Goal: Task Accomplishment & Management: Use online tool/utility

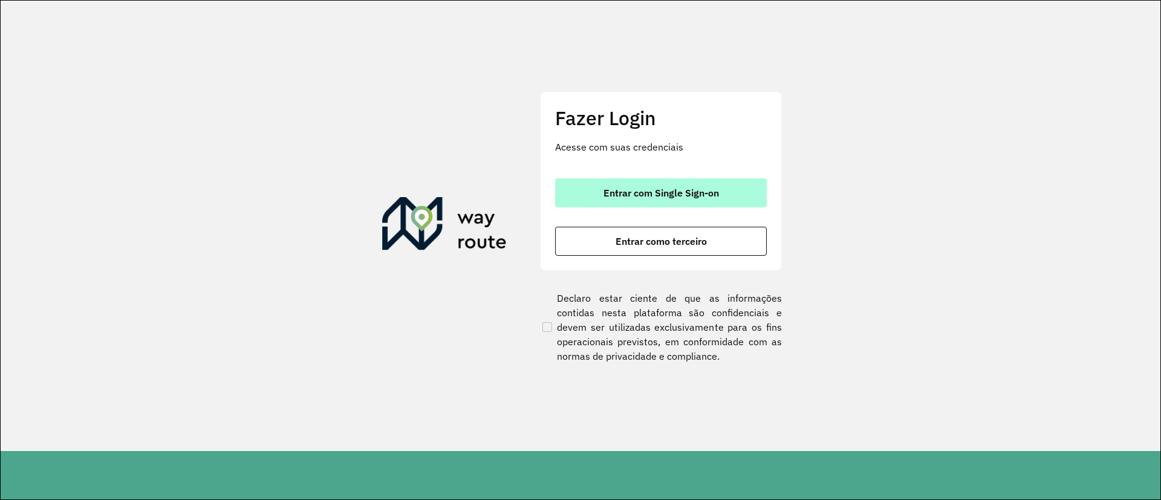
click at [705, 196] on span "Entrar com Single Sign-on" at bounding box center [660, 193] width 115 height 10
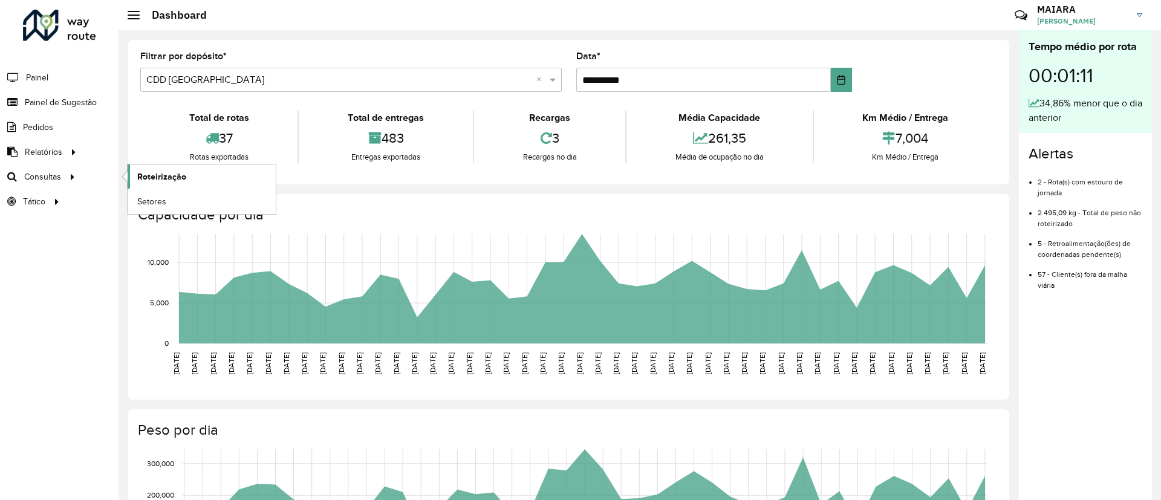
click at [168, 175] on span "Roteirização" at bounding box center [161, 176] width 49 height 13
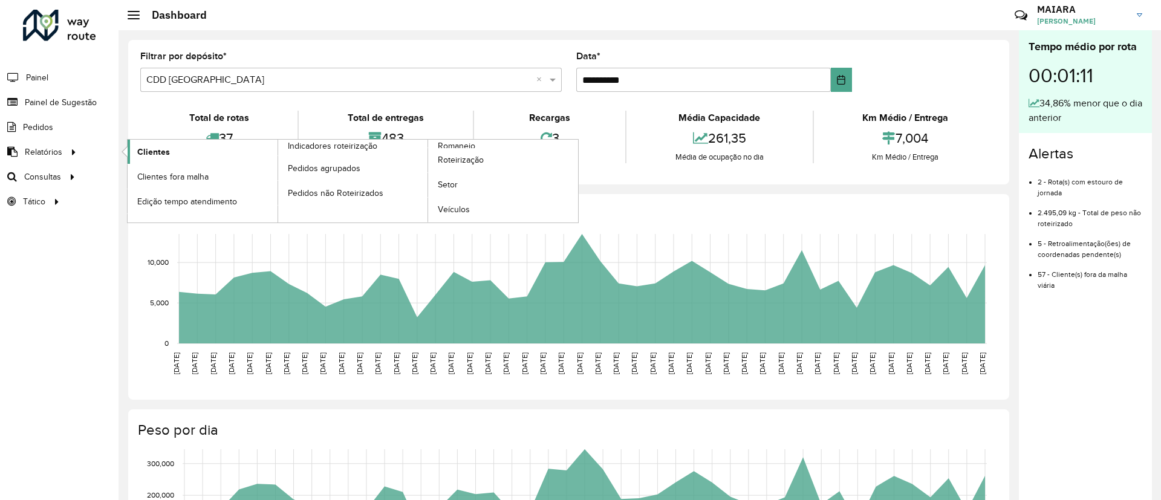
click at [157, 143] on link "Clientes" at bounding box center [203, 152] width 150 height 24
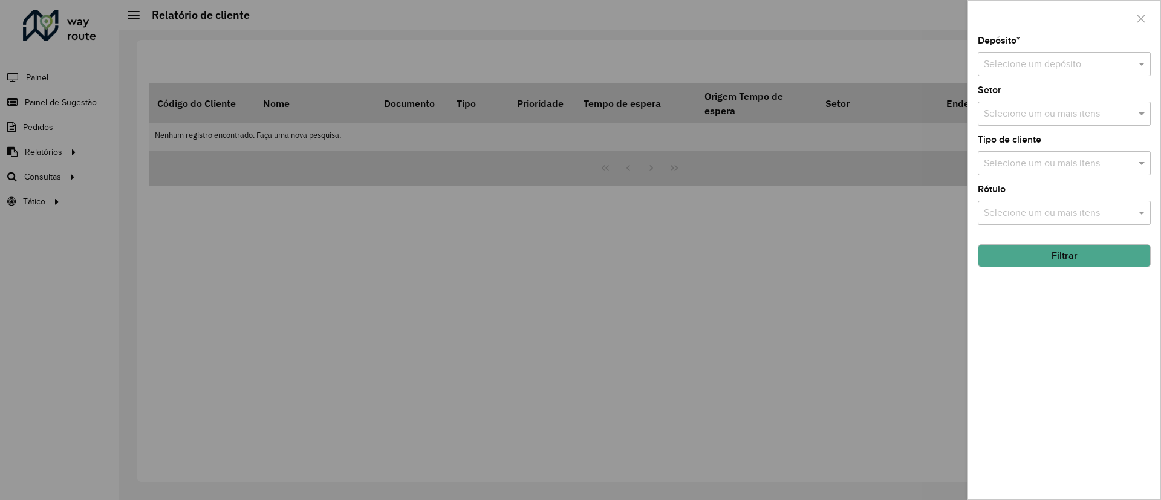
click at [1065, 59] on input "text" at bounding box center [1052, 64] width 137 height 15
click at [1008, 118] on span "CDD [GEOGRAPHIC_DATA]" at bounding box center [1042, 119] width 118 height 10
click at [1056, 261] on button "Filtrar" at bounding box center [1064, 255] width 173 height 23
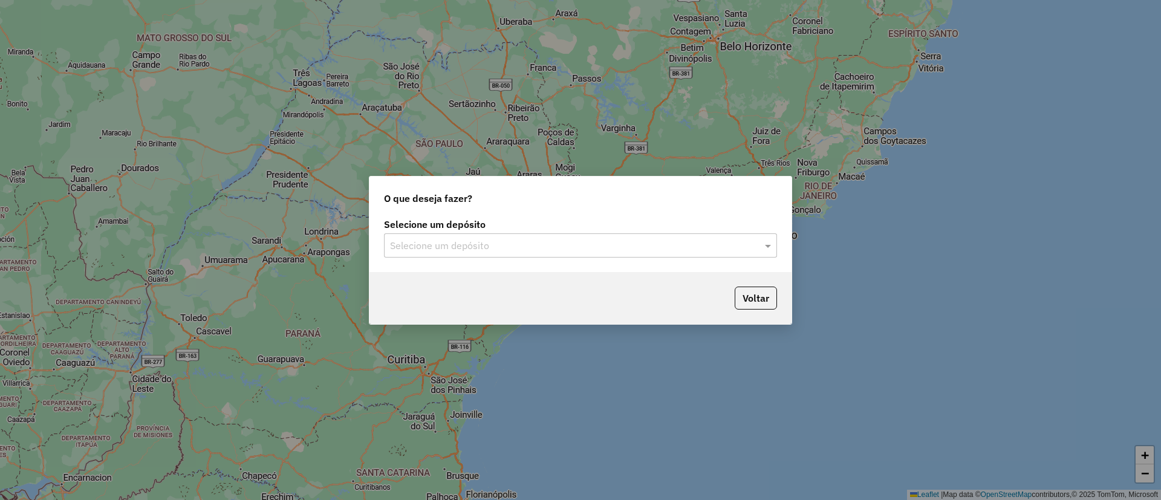
click at [533, 250] on input "text" at bounding box center [568, 246] width 357 height 15
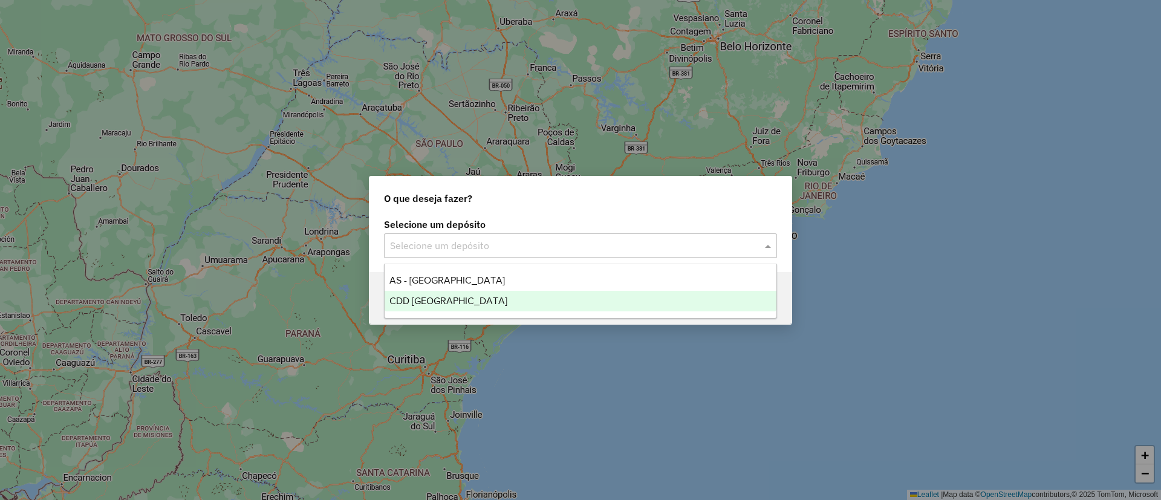
click at [464, 297] on span "CDD [GEOGRAPHIC_DATA]" at bounding box center [448, 301] width 118 height 10
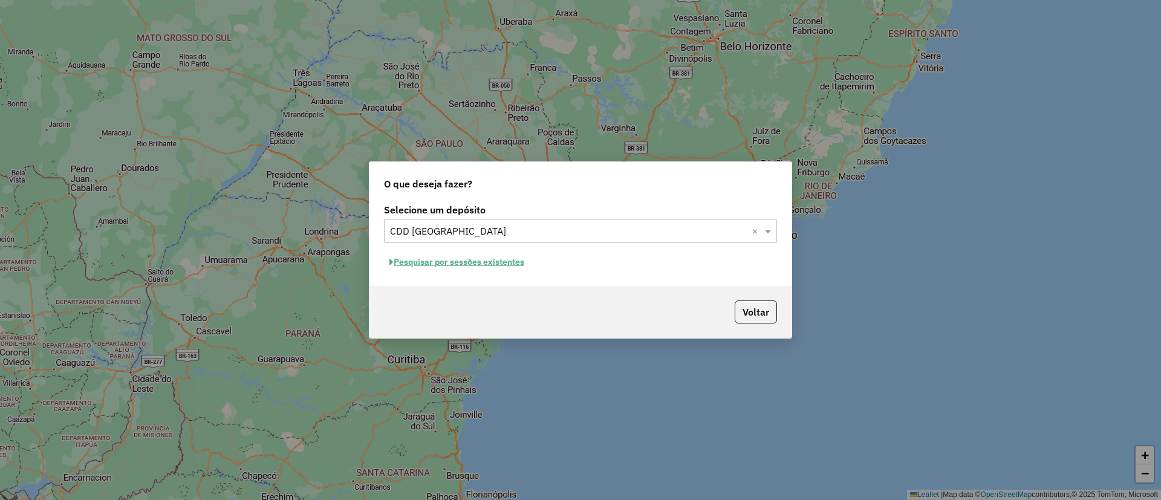
click at [517, 261] on button "Pesquisar por sessões existentes" at bounding box center [457, 262] width 146 height 19
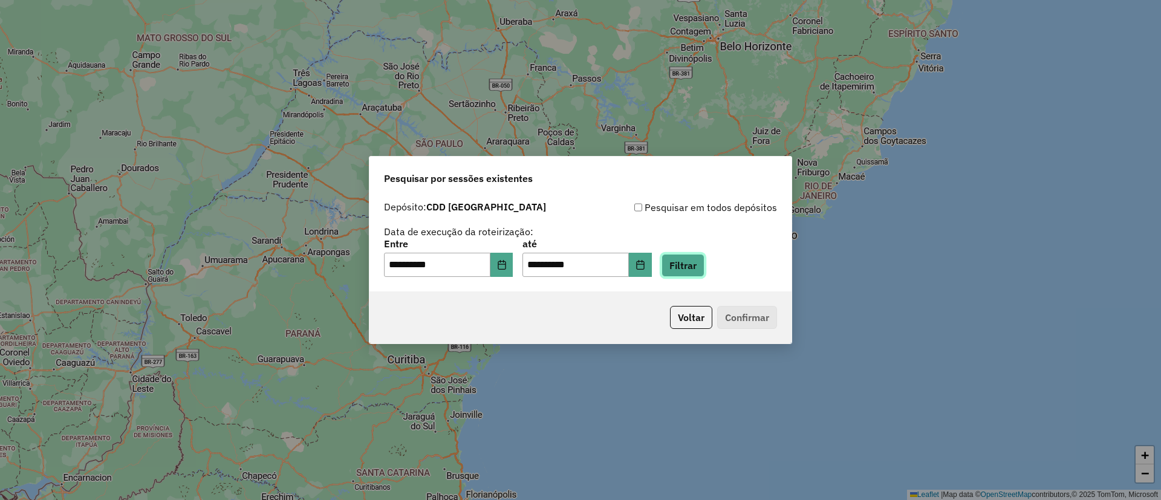
click at [701, 271] on button "Filtrar" at bounding box center [682, 265] width 43 height 23
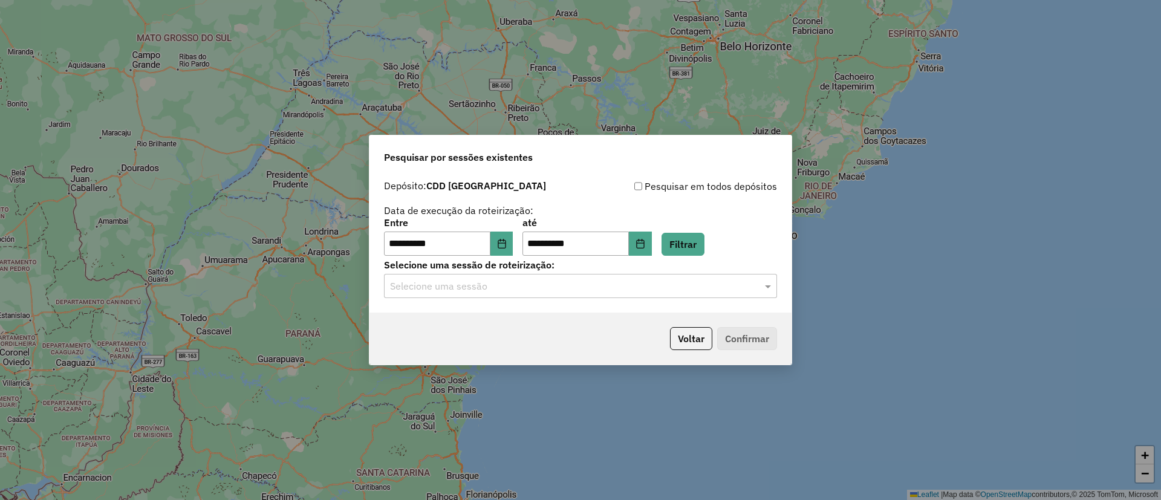
click at [501, 288] on input "text" at bounding box center [568, 286] width 357 height 15
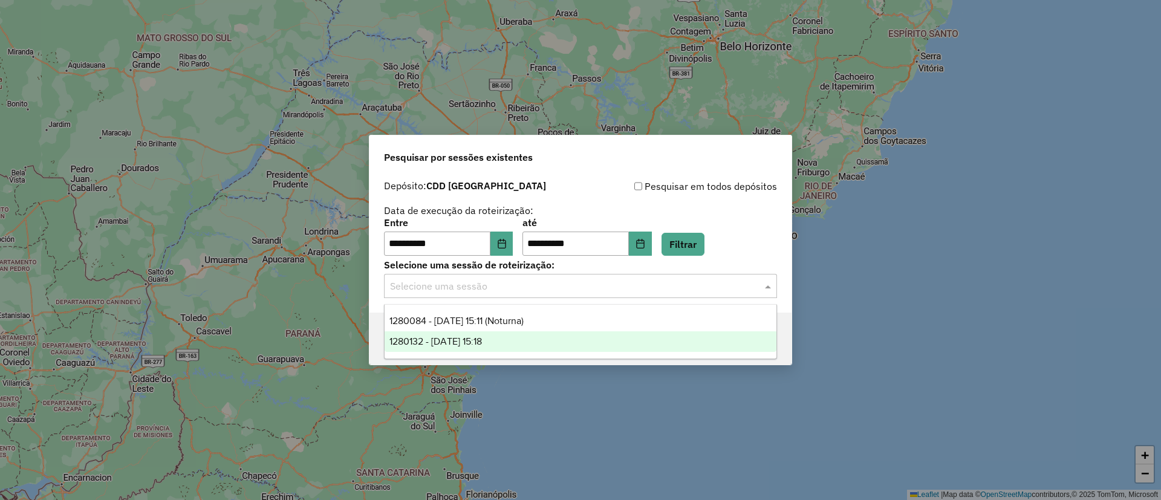
click at [511, 337] on div "1280132 - 22/09/2025 15:18" at bounding box center [581, 341] width 392 height 21
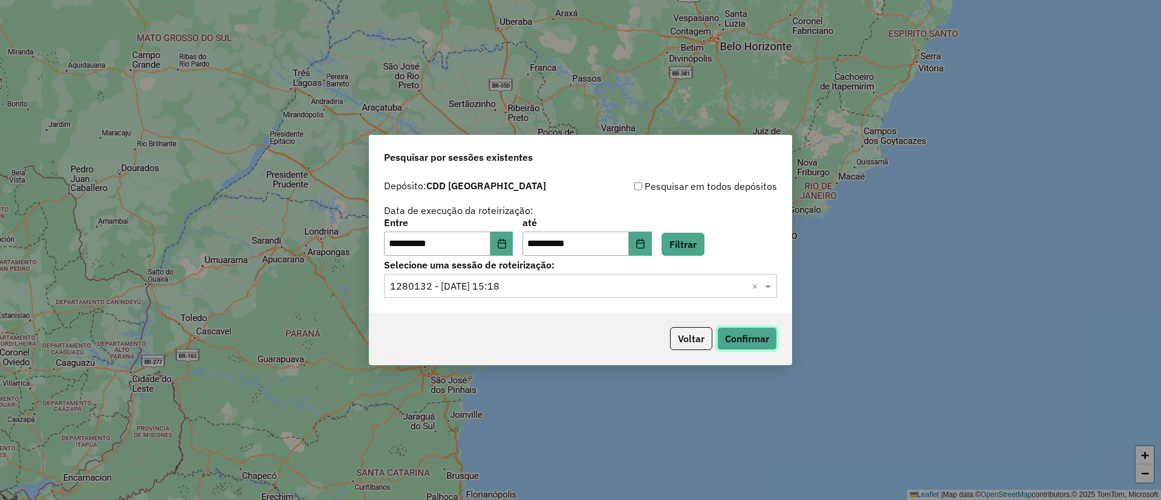
click at [742, 340] on button "Confirmar" at bounding box center [747, 338] width 60 height 23
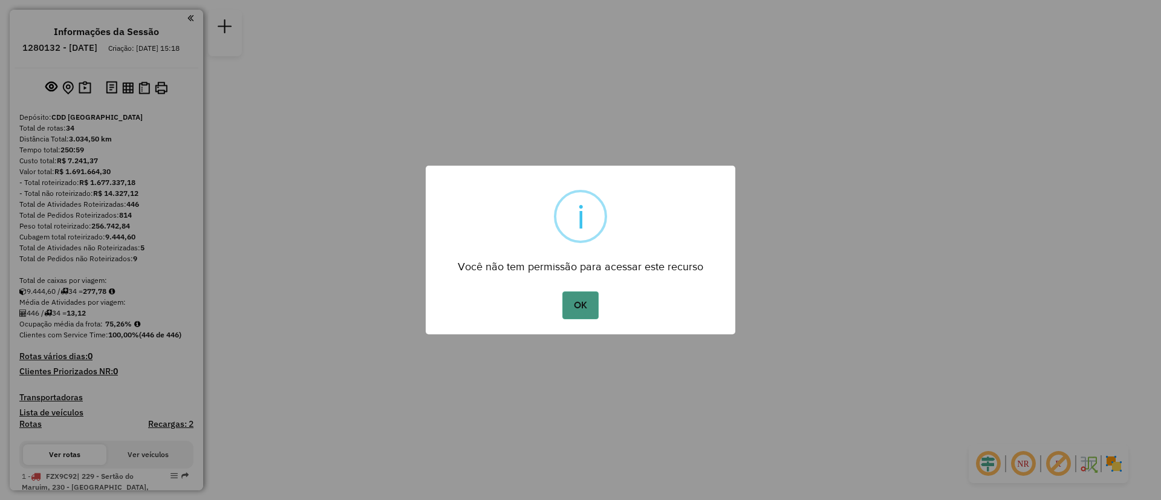
click at [575, 312] on button "OK" at bounding box center [580, 305] width 36 height 28
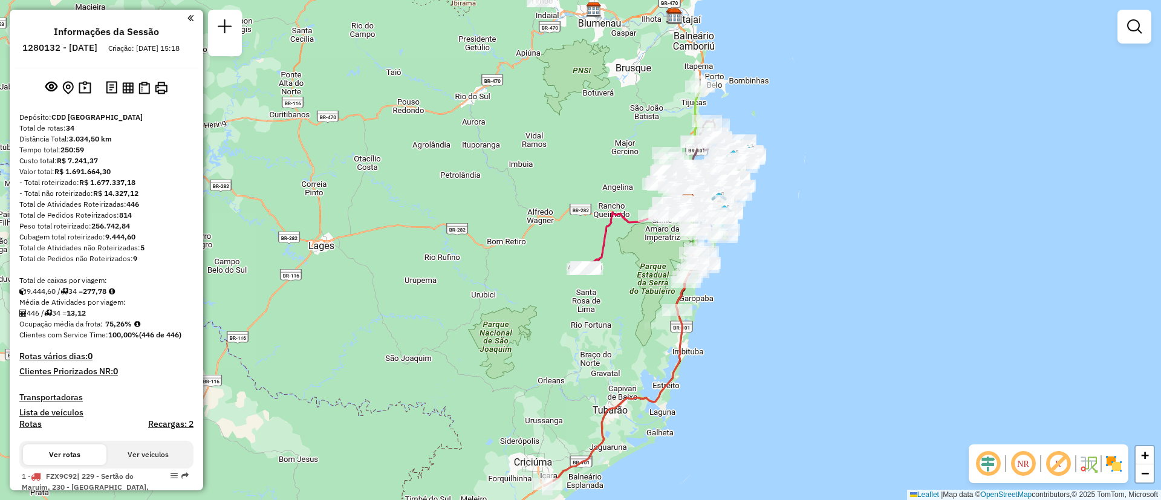
drag, startPoint x: 763, startPoint y: 358, endPoint x: 738, endPoint y: 345, distance: 27.9
click at [738, 345] on div "Janela de atendimento Grade de atendimento Capacidade Transportadoras Veículos …" at bounding box center [580, 250] width 1161 height 500
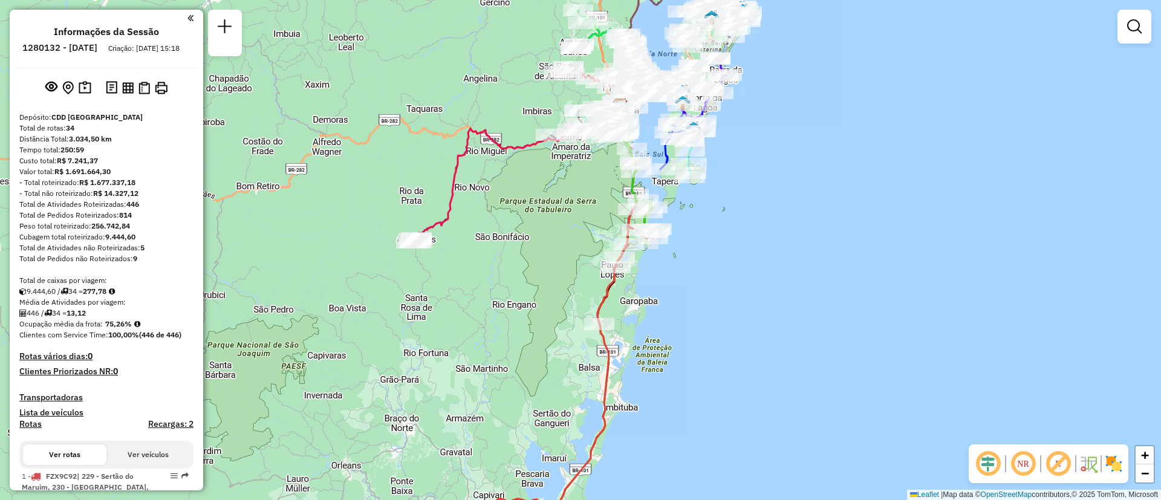
click at [1016, 466] on em at bounding box center [1022, 463] width 29 height 29
click at [837, 324] on div "Janela de atendimento Grade de atendimento Capacidade Transportadoras Veículos …" at bounding box center [580, 250] width 1161 height 500
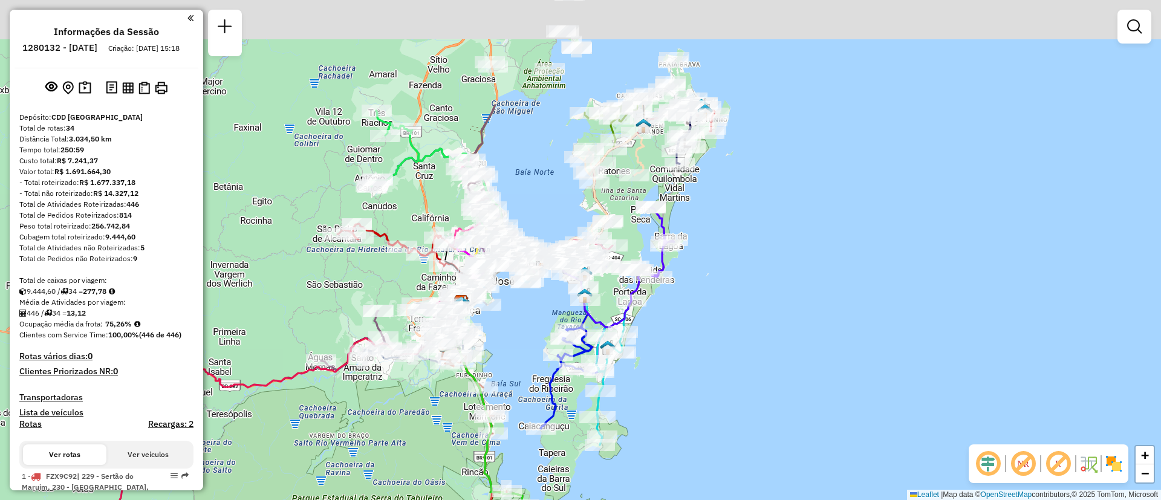
drag, startPoint x: 694, startPoint y: 222, endPoint x: 788, endPoint y: 377, distance: 180.9
click at [788, 377] on div "Janela de atendimento Grade de atendimento Capacidade Transportadoras Veículos …" at bounding box center [580, 250] width 1161 height 500
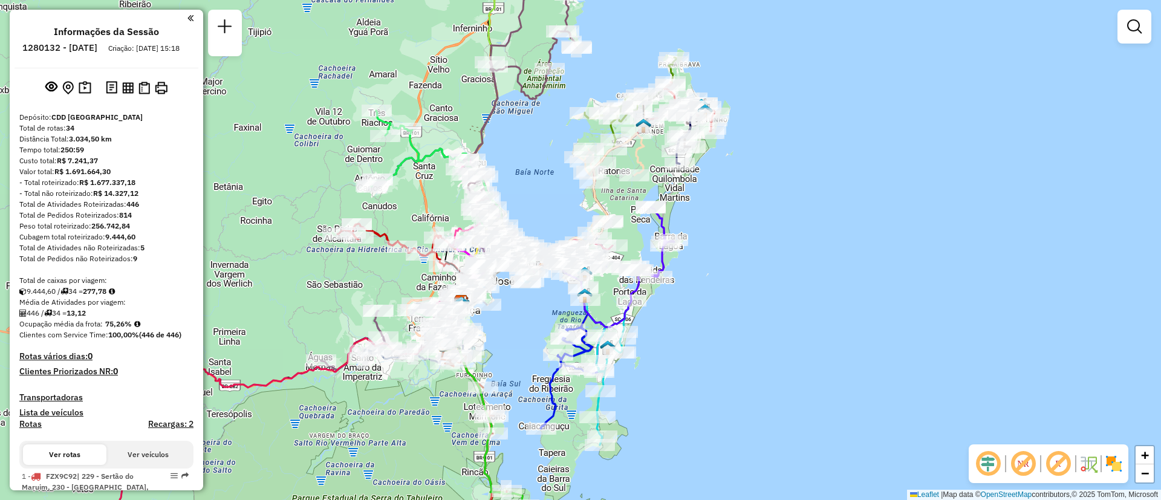
scroll to position [2004, 0]
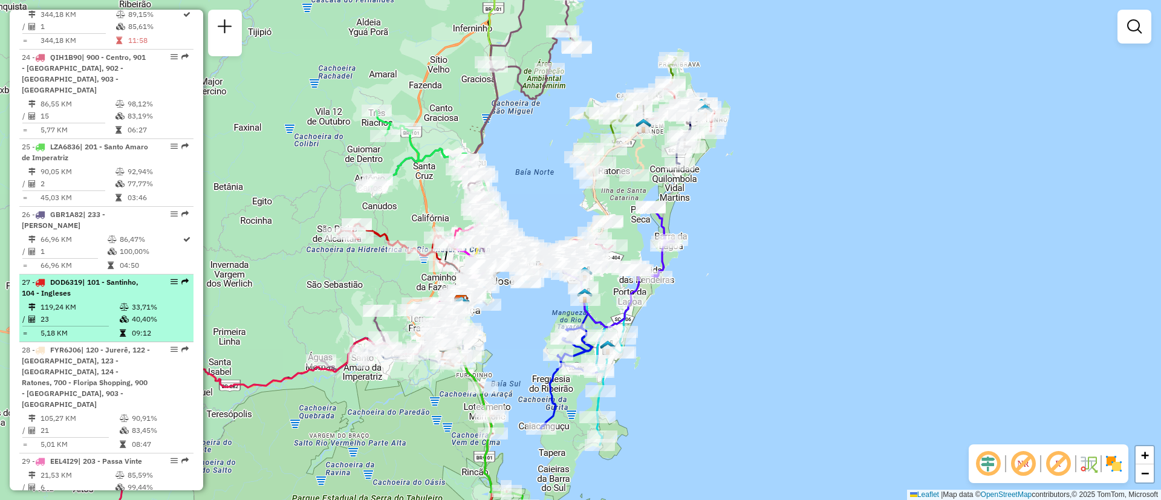
click at [172, 278] on em at bounding box center [173, 281] width 7 height 7
select select "**********"
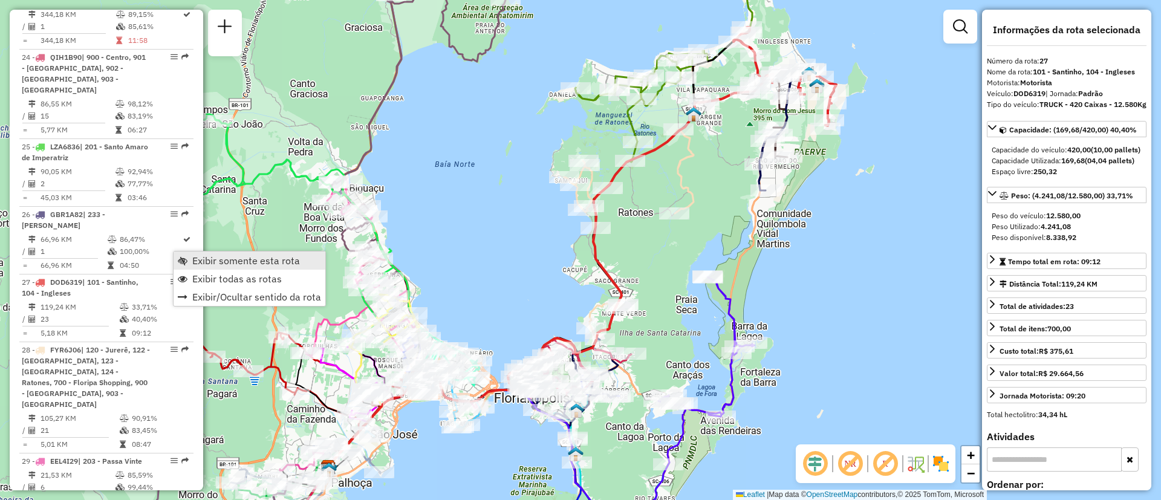
click at [191, 259] on link "Exibir somente esta rota" at bounding box center [250, 261] width 152 height 18
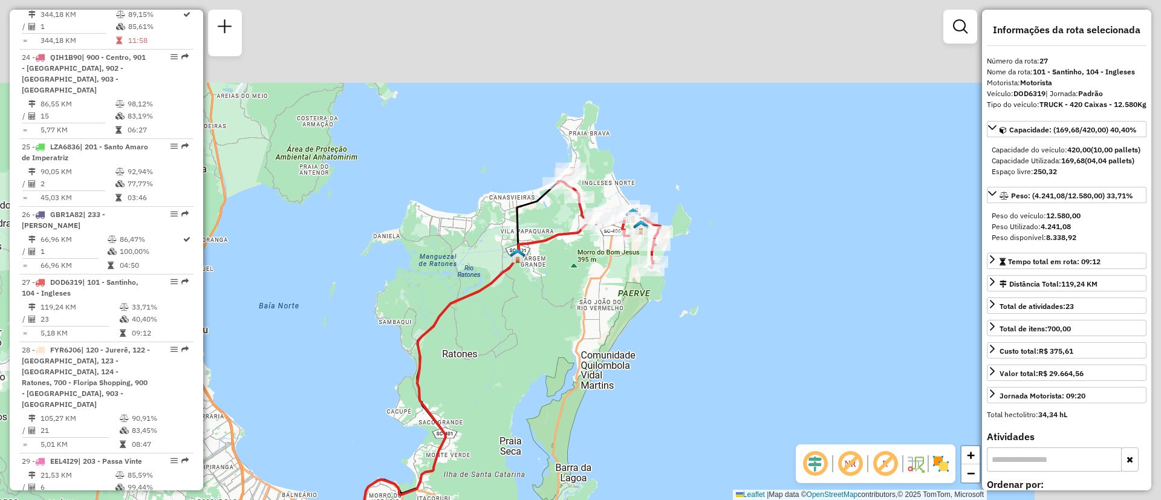
drag, startPoint x: 618, startPoint y: 236, endPoint x: 442, endPoint y: 378, distance: 225.8
click at [442, 378] on div "Janela de atendimento Grade de atendimento Capacidade Transportadoras Veículos …" at bounding box center [580, 250] width 1161 height 500
